Goal: Task Accomplishment & Management: Manage account settings

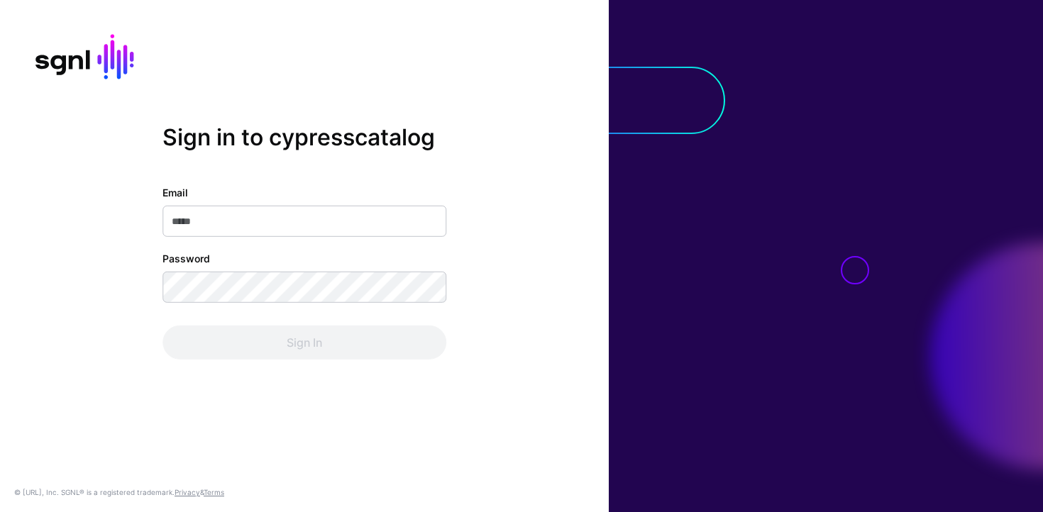
click at [185, 203] on div "Email" at bounding box center [305, 211] width 284 height 52
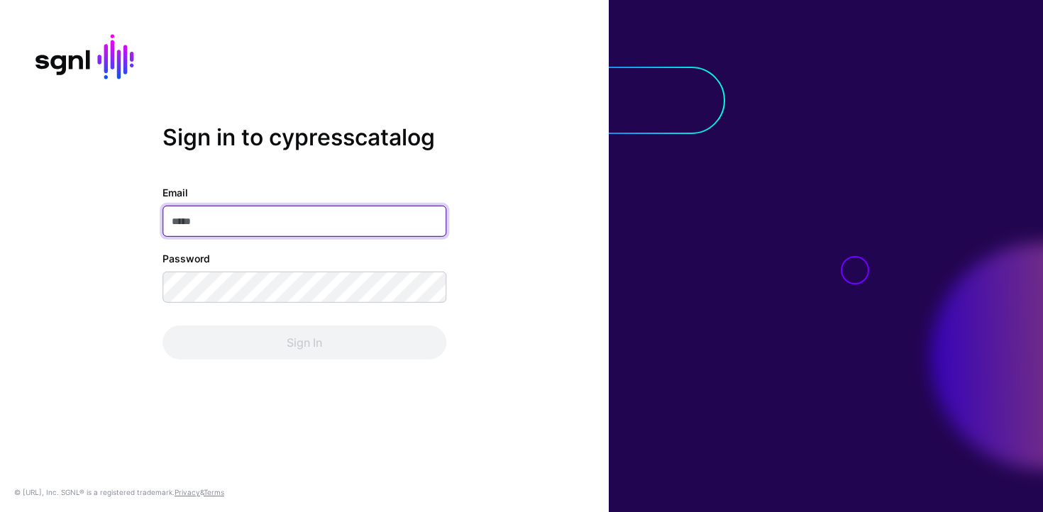
click at [192, 217] on input "Email" at bounding box center [305, 221] width 284 height 31
type input "**********"
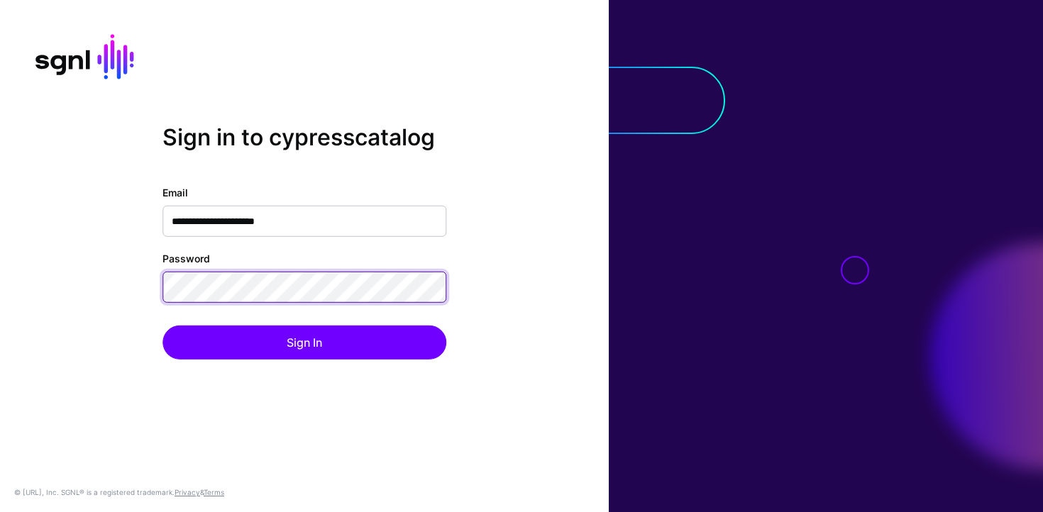
click at [163, 326] on button "Sign In" at bounding box center [305, 343] width 284 height 34
